Goal: Find specific page/section: Find specific page/section

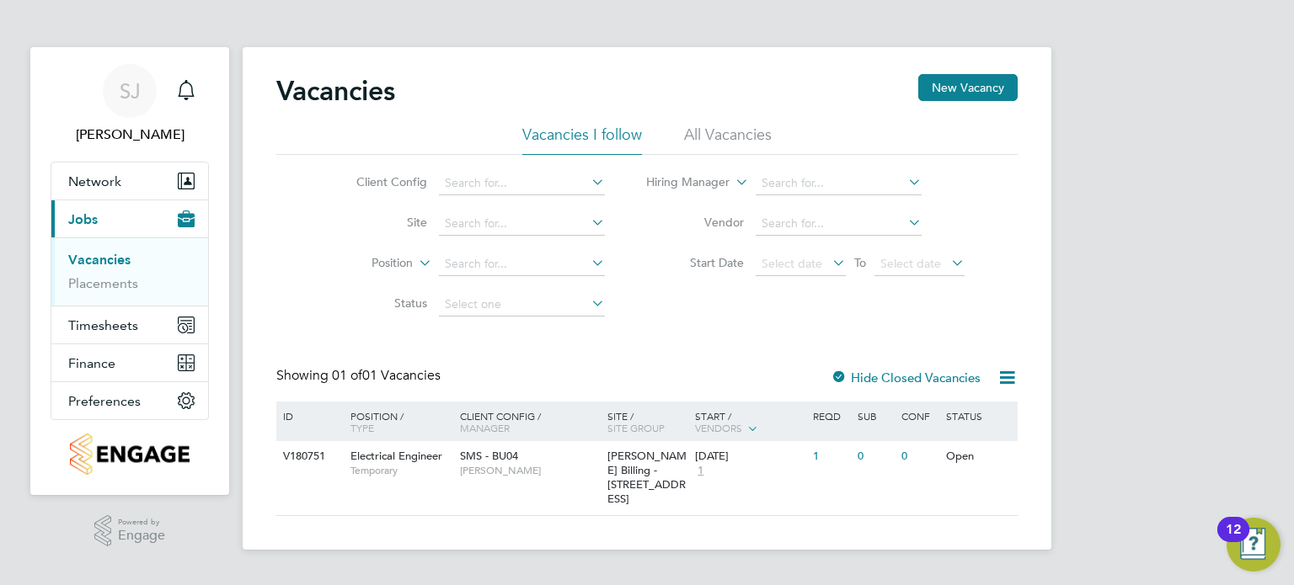
drag, startPoint x: 0, startPoint y: 0, endPoint x: 659, endPoint y: 23, distance: 659.2
click at [659, 23] on app-barbie "Vacancies New Vacancy Vacancies I follow All Vacancies Client Config Site Posit…" at bounding box center [647, 275] width 809 height 550
